Goal: Participate in discussion: Engage in conversation with other users on a specific topic

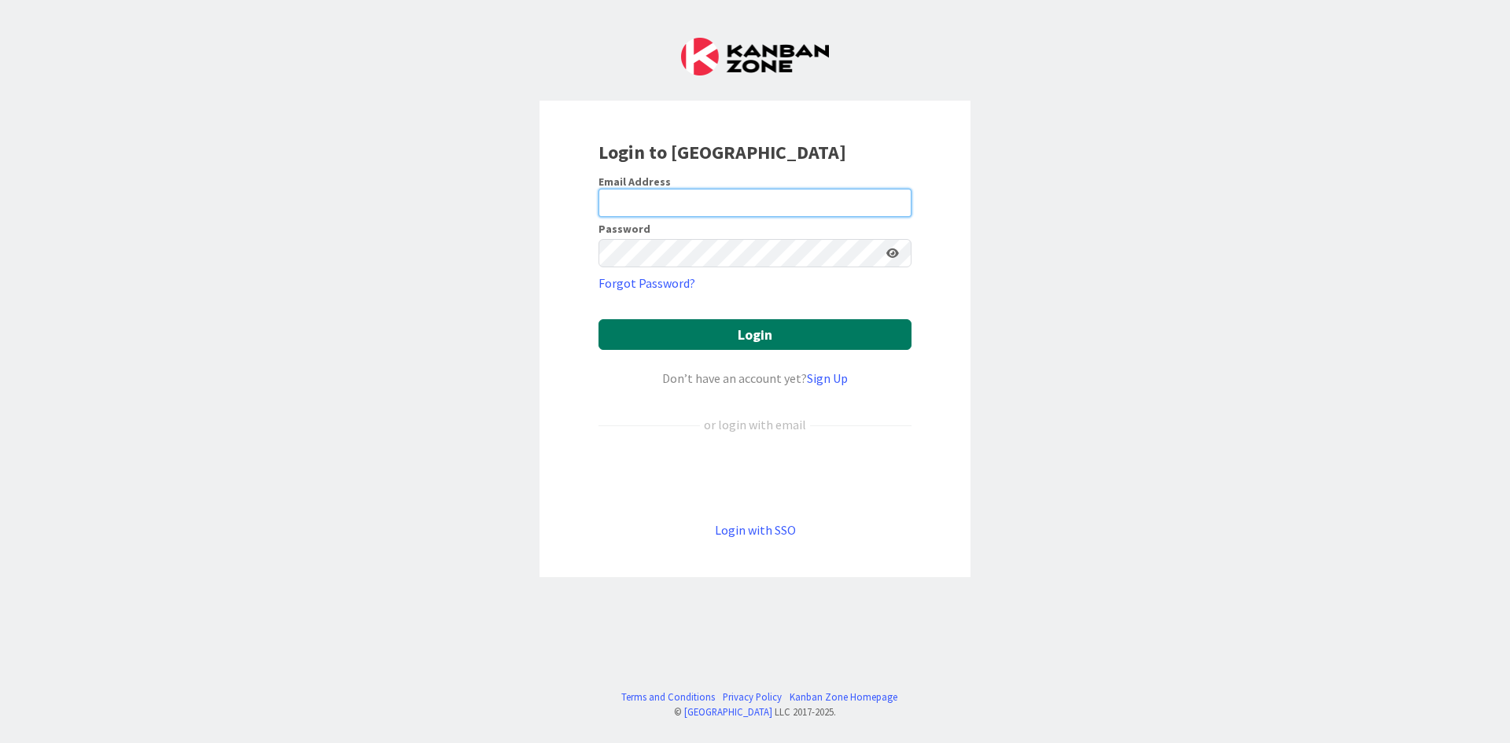
type input "[PERSON_NAME][EMAIL_ADDRESS][PERSON_NAME][DOMAIN_NAME]"
click at [705, 330] on button "Login" at bounding box center [754, 334] width 313 height 31
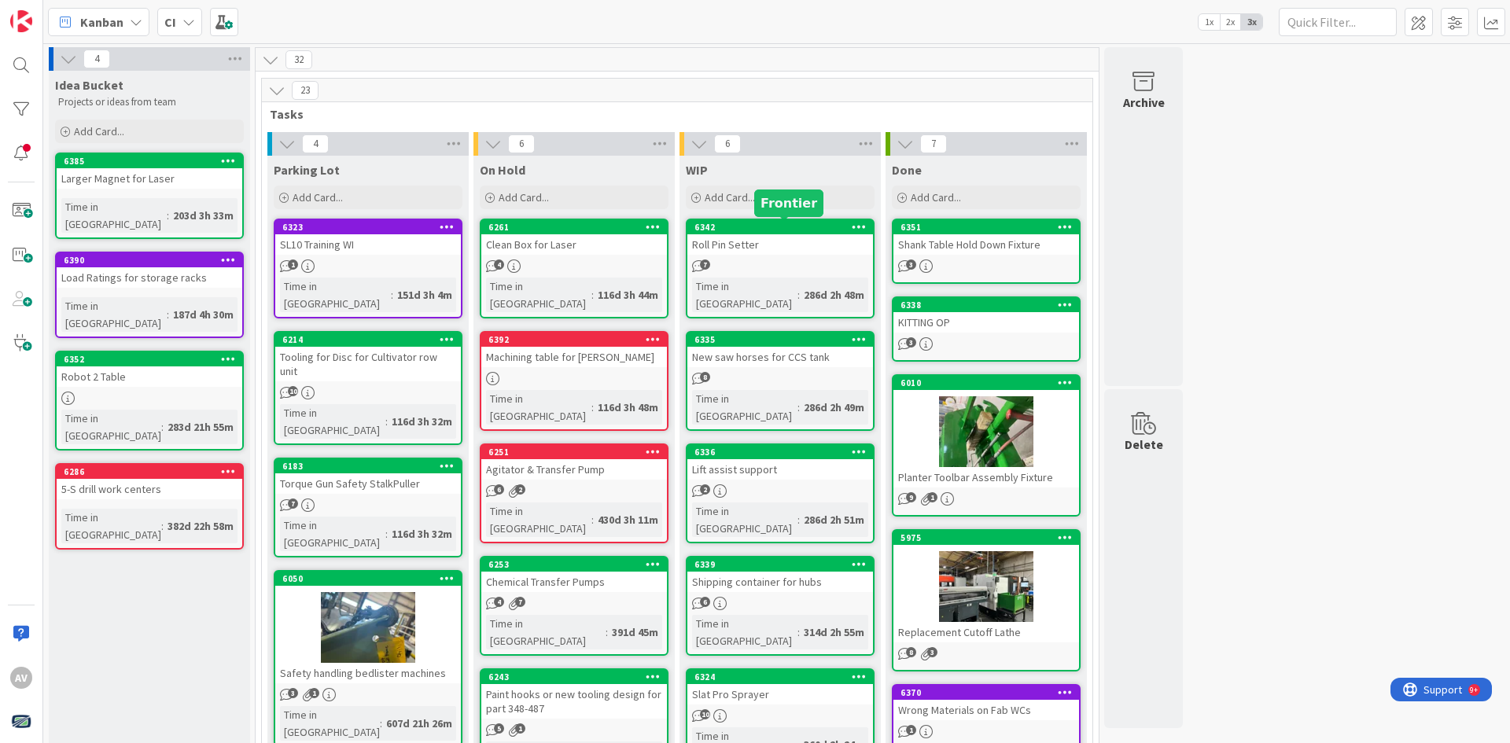
click at [745, 228] on div "6342" at bounding box center [783, 227] width 179 height 11
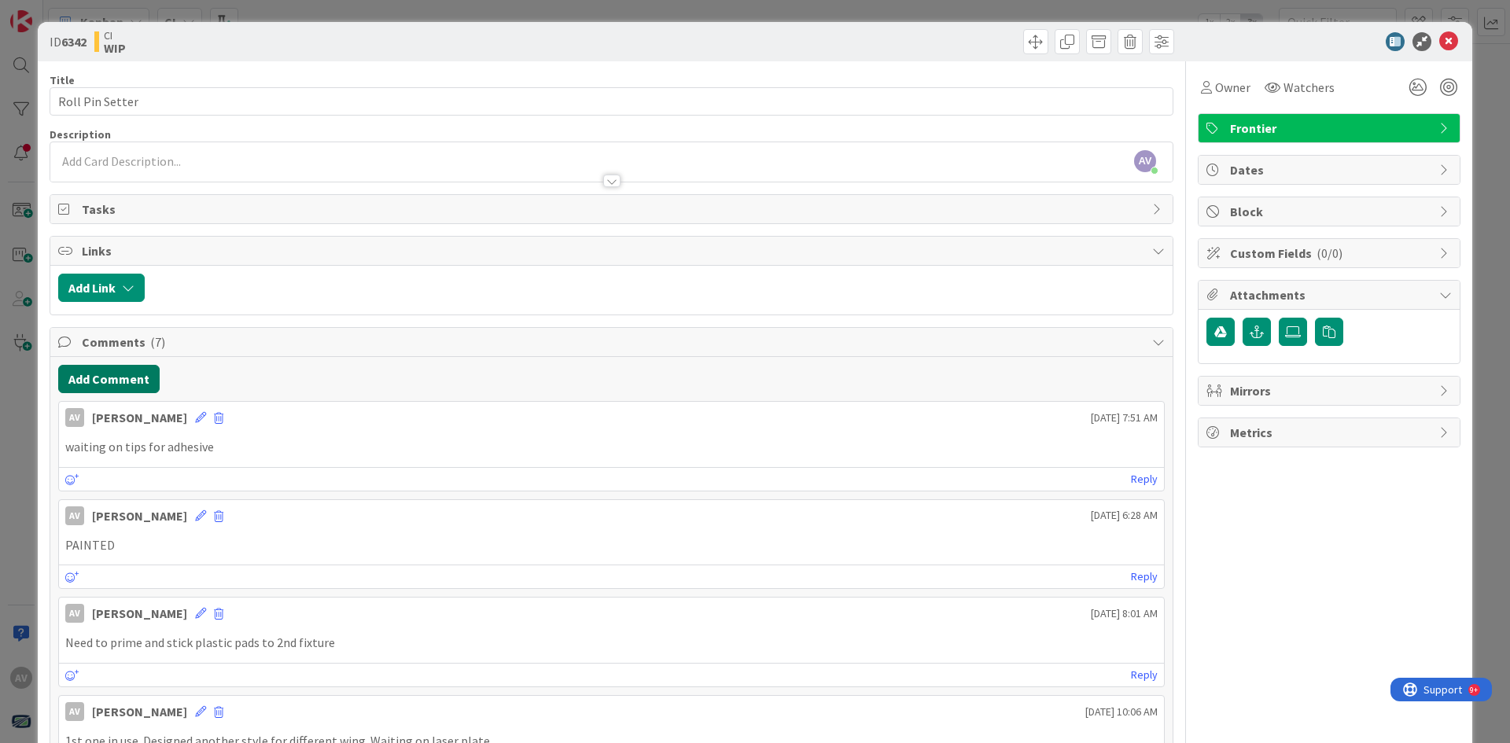
click at [113, 374] on button "Add Comment" at bounding box center [108, 379] width 101 height 28
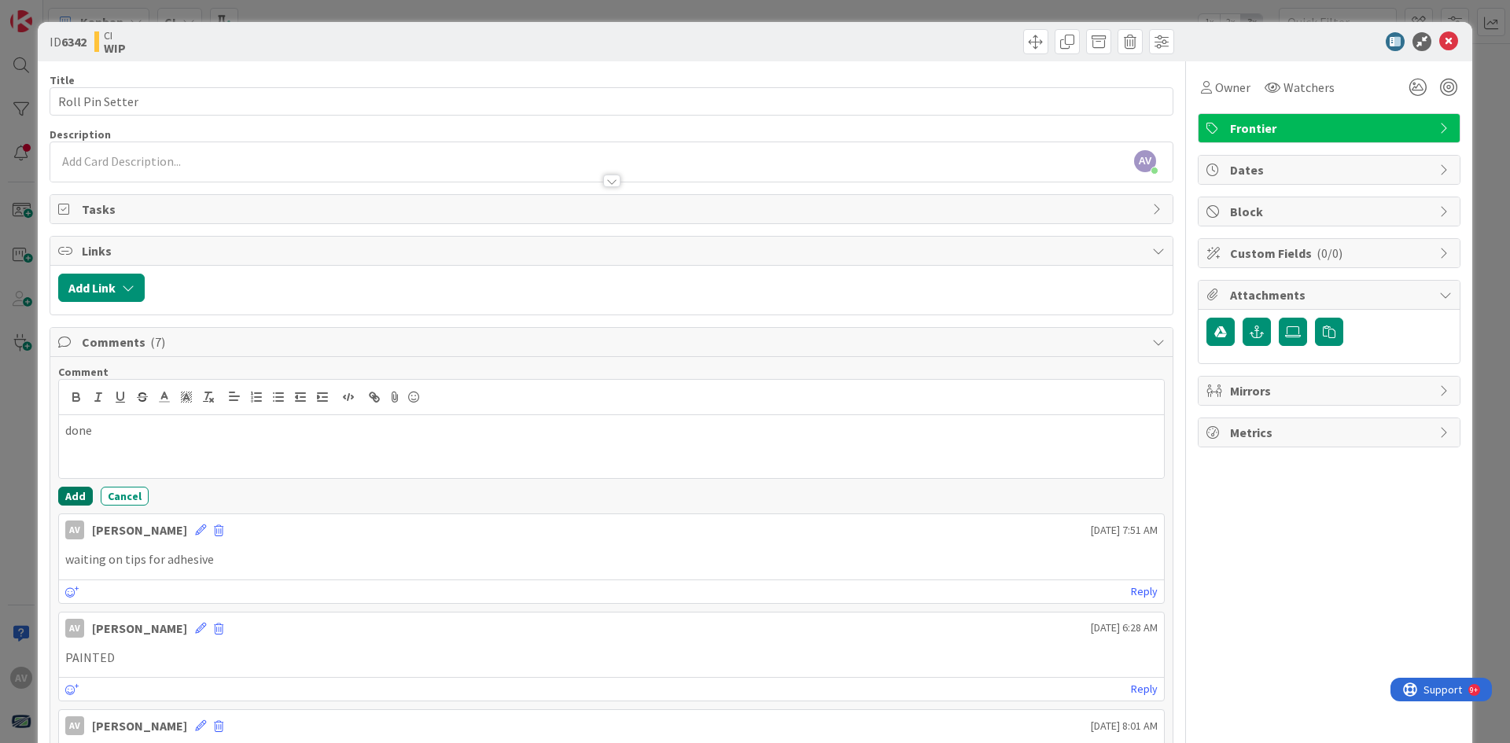
click at [77, 495] on button "Add" at bounding box center [75, 496] width 35 height 19
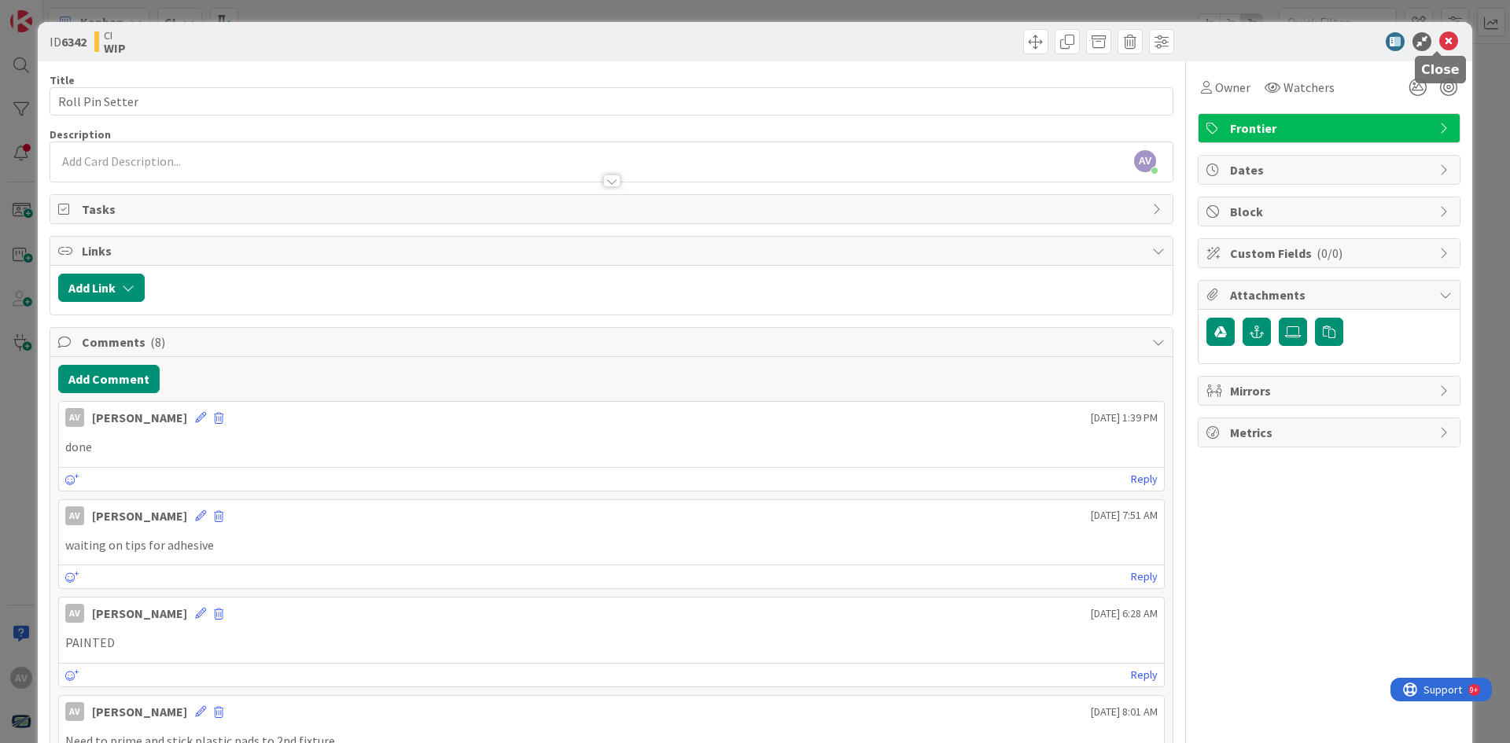
click at [1439, 44] on icon at bounding box center [1448, 41] width 19 height 19
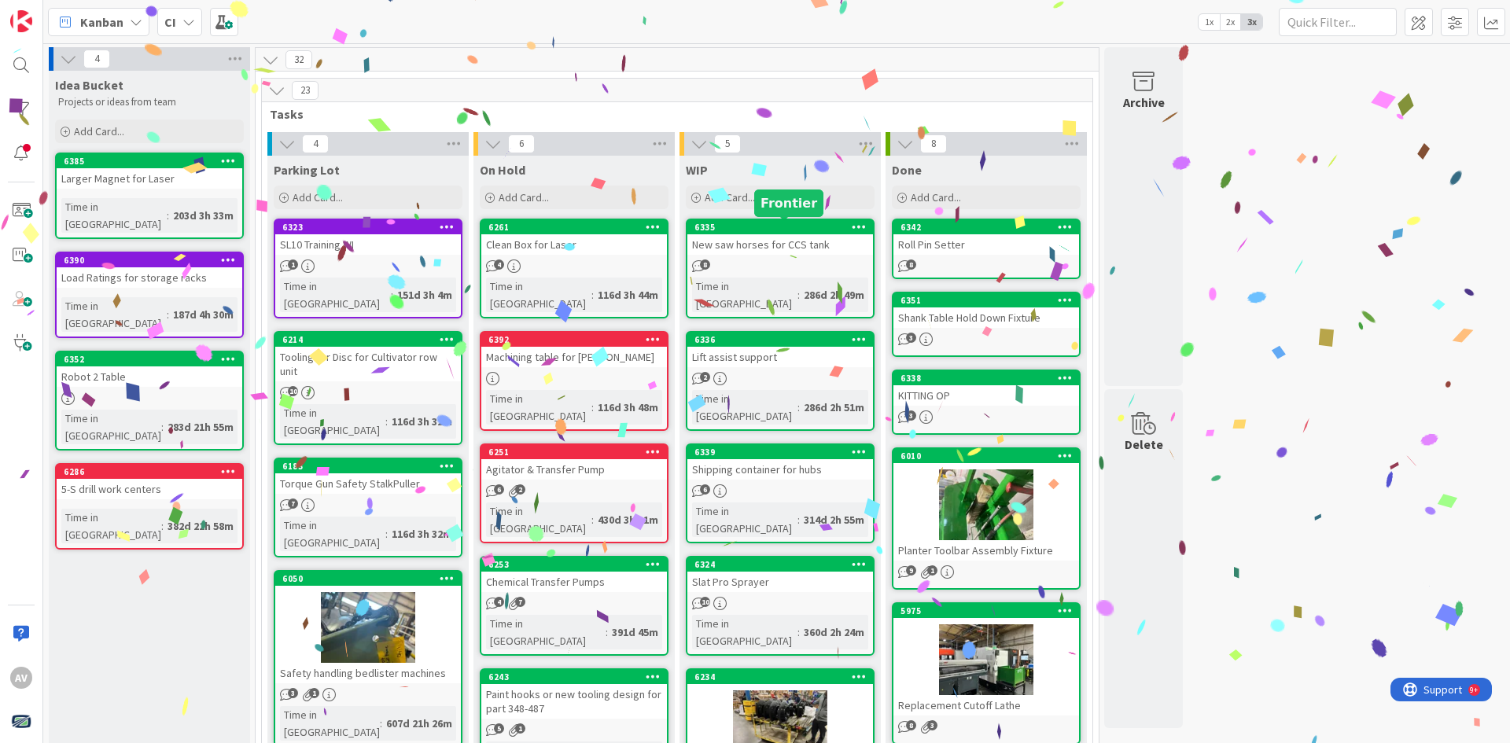
click at [795, 225] on div "6335" at bounding box center [783, 227] width 179 height 11
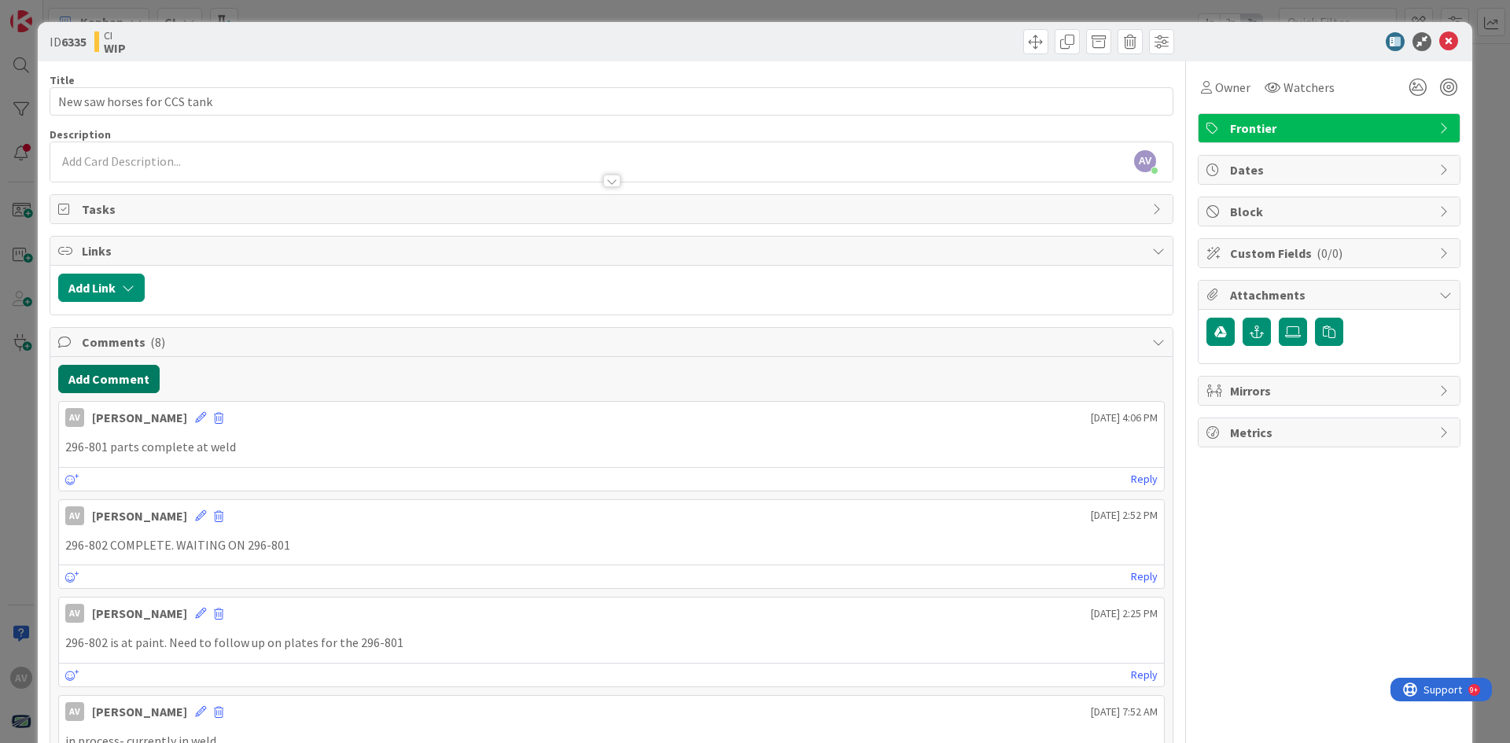
click at [116, 373] on button "Add Comment" at bounding box center [108, 379] width 101 height 28
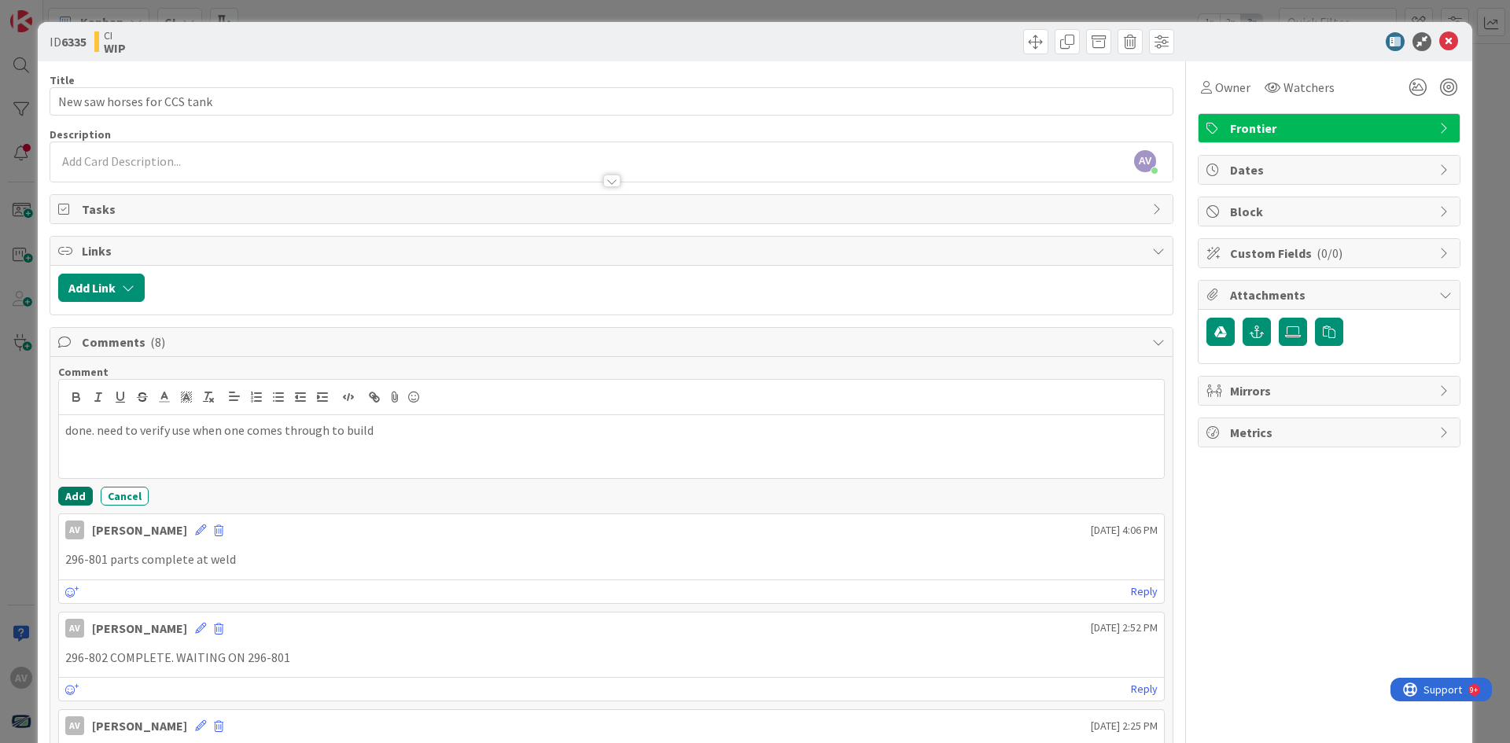
click at [81, 490] on button "Add" at bounding box center [75, 496] width 35 height 19
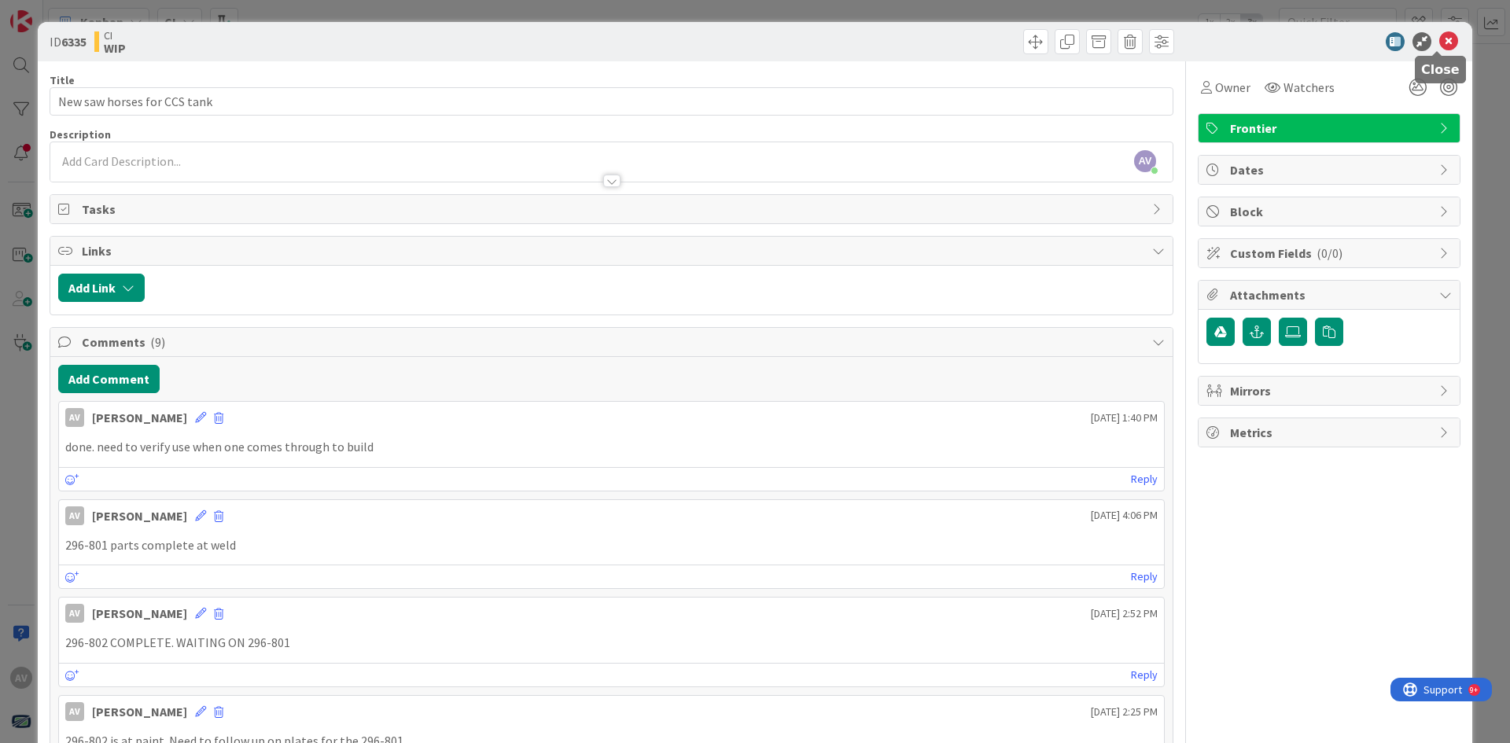
click at [1439, 38] on icon at bounding box center [1448, 41] width 19 height 19
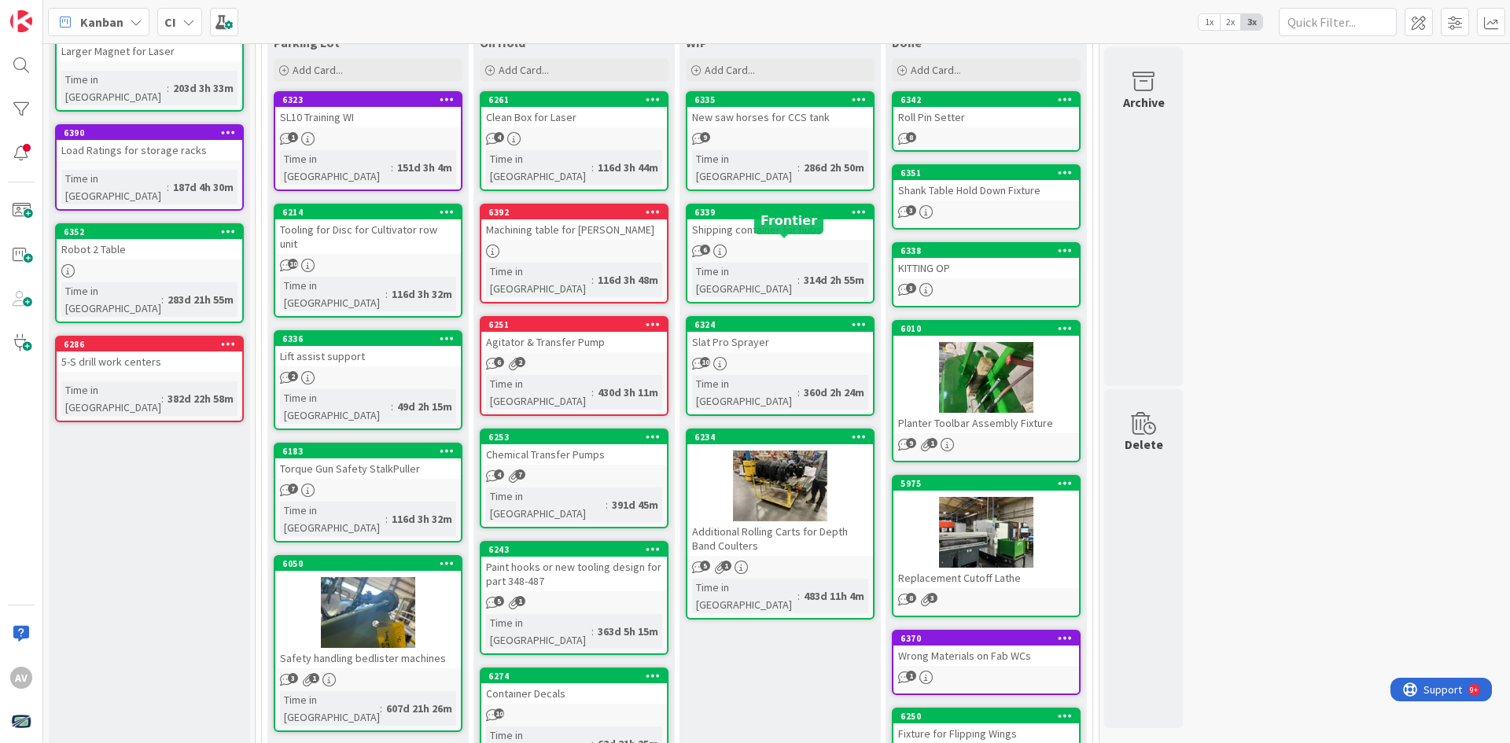
scroll to position [157, 0]
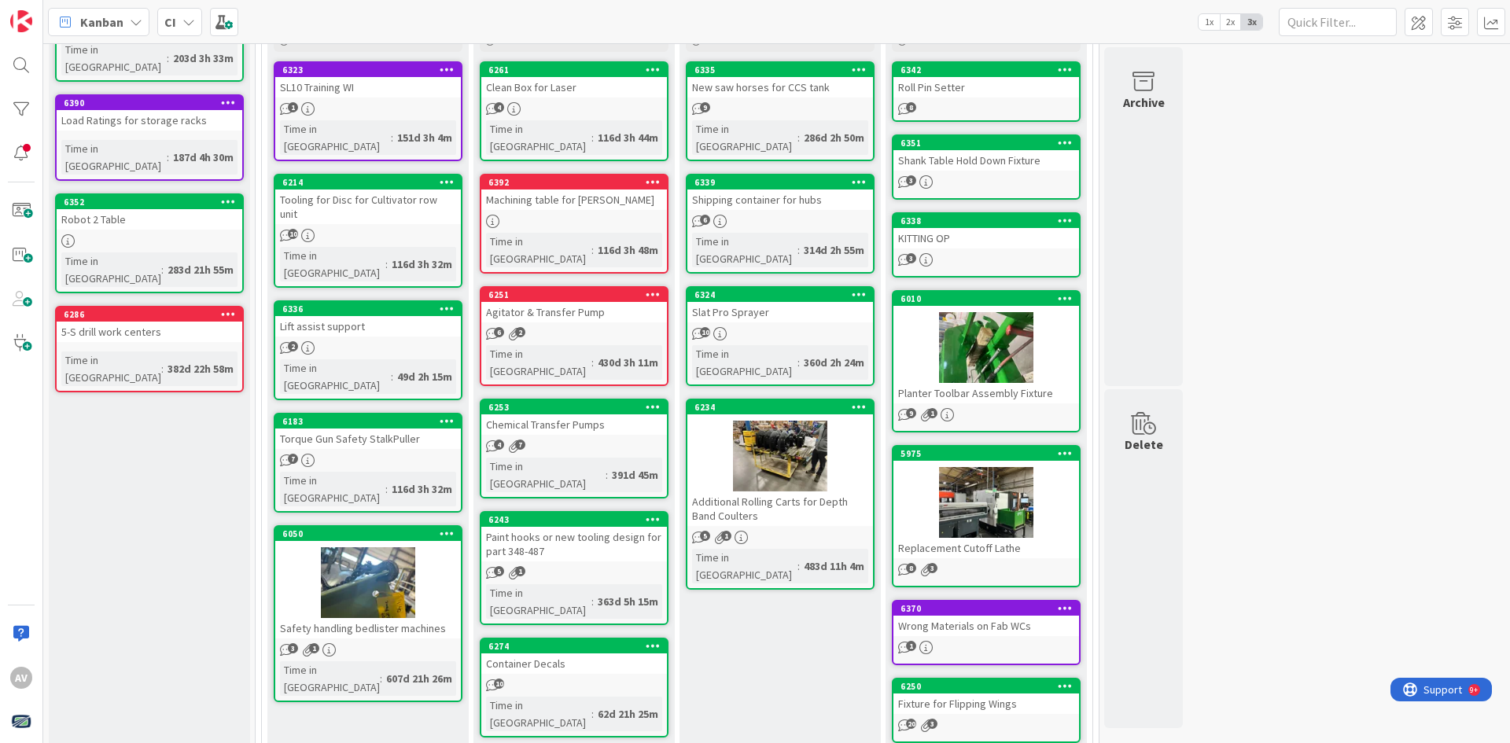
click at [768, 190] on div "Shipping container for hubs" at bounding box center [780, 200] width 186 height 20
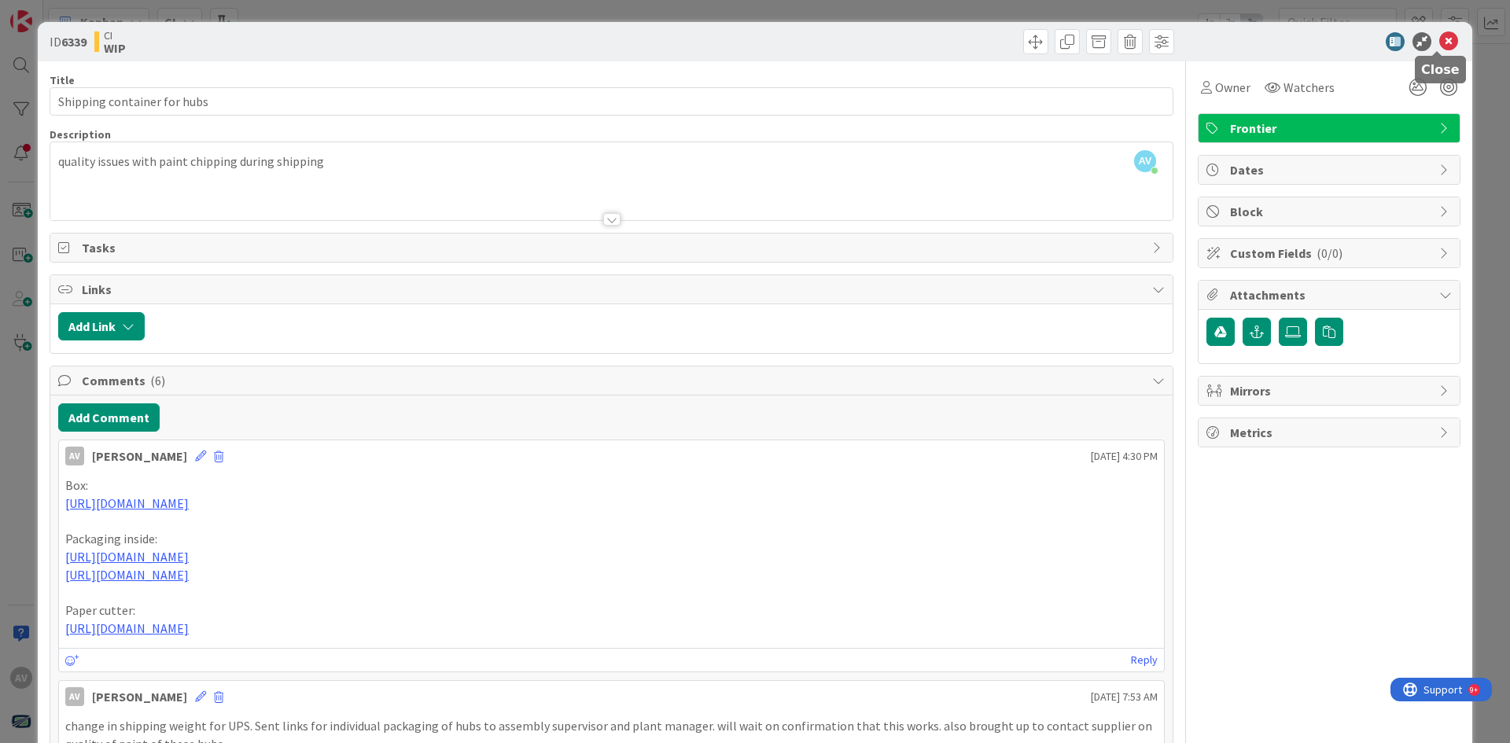
click at [1439, 33] on icon at bounding box center [1448, 41] width 19 height 19
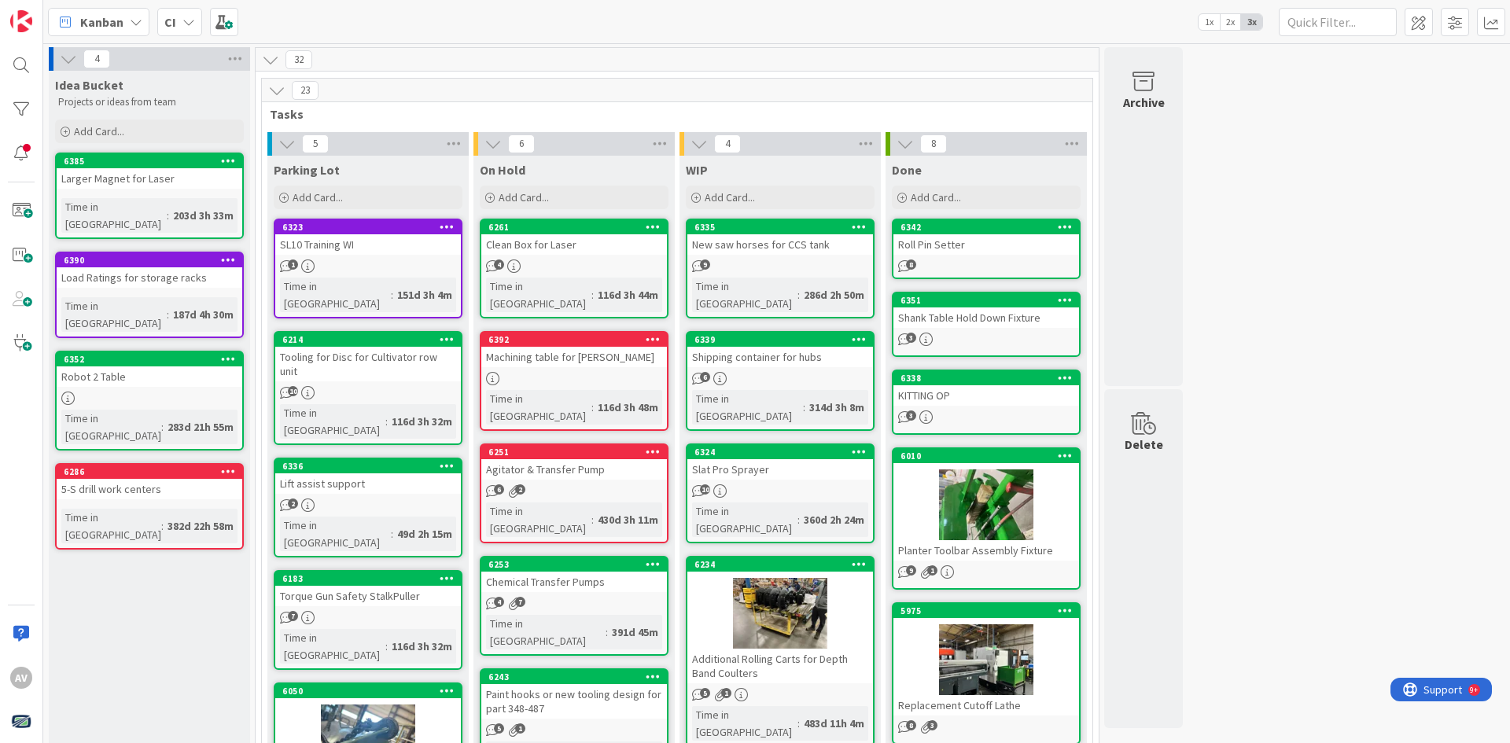
click at [752, 459] on div "Slat Pro Sprayer" at bounding box center [780, 469] width 186 height 20
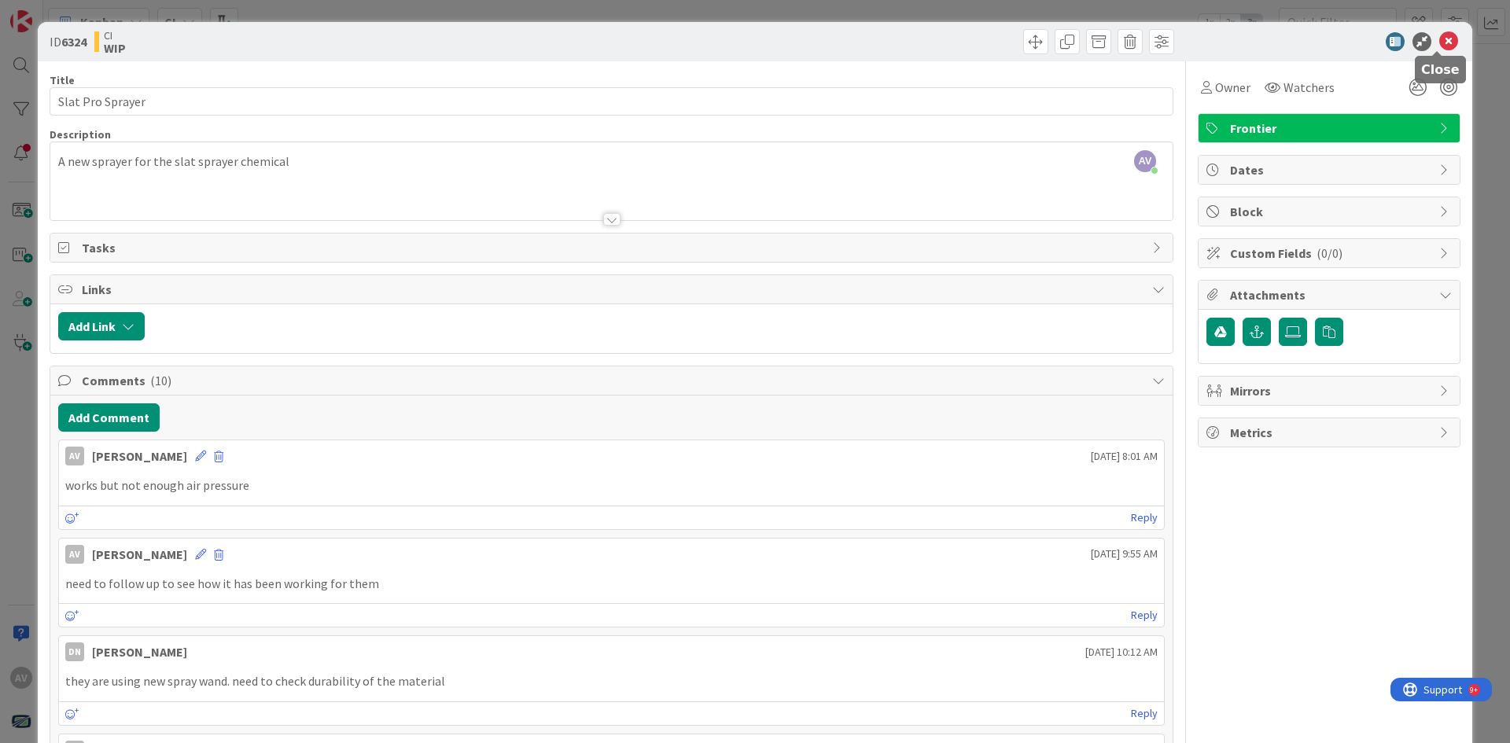
click at [1440, 42] on icon at bounding box center [1448, 41] width 19 height 19
